Goal: Find specific page/section: Find specific page/section

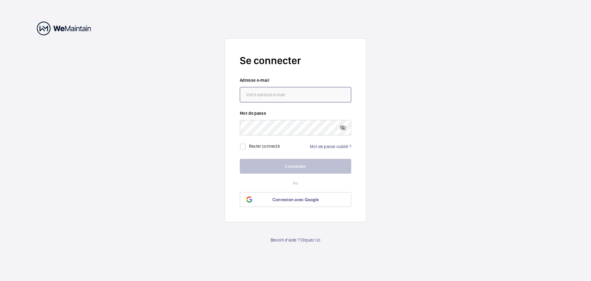
type input "[EMAIL_ADDRESS][DOMAIN_NAME]"
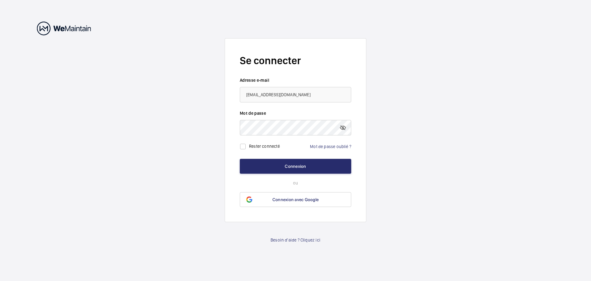
click at [255, 147] on label "Rester connecté" at bounding box center [264, 145] width 31 height 5
checkbox input "true"
click at [273, 166] on button "Connexion" at bounding box center [295, 166] width 111 height 15
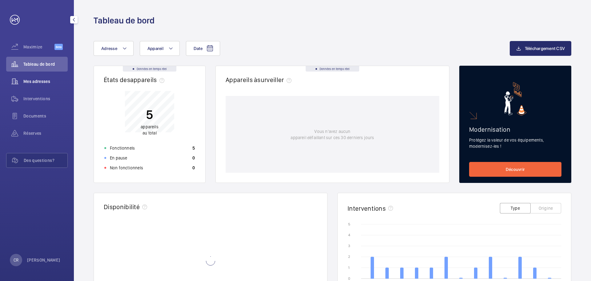
click at [33, 79] on span "Mes adresses" at bounding box center [45, 81] width 44 height 6
